Goal: Go to known website: Access a specific website the user already knows

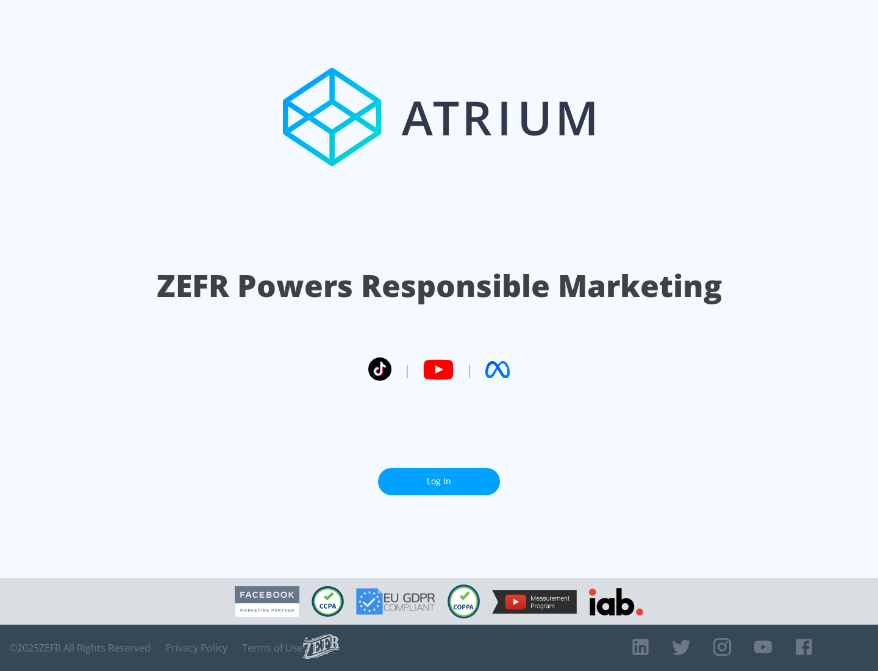
click at [439, 476] on link "Log In" at bounding box center [439, 481] width 122 height 27
